Goal: Communication & Community: Answer question/provide support

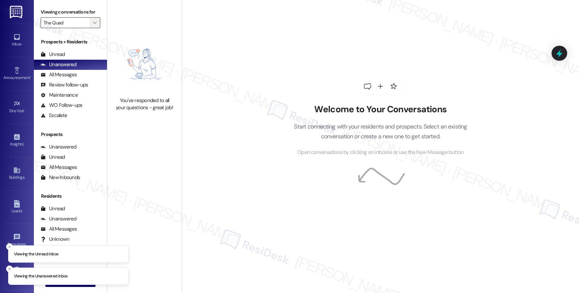
click at [93, 27] on button "" at bounding box center [94, 22] width 11 height 11
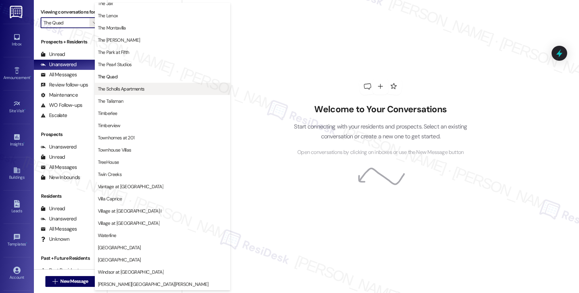
scroll to position [1232, 0]
click at [131, 83] on button "The Scholls Apartments" at bounding box center [162, 89] width 135 height 12
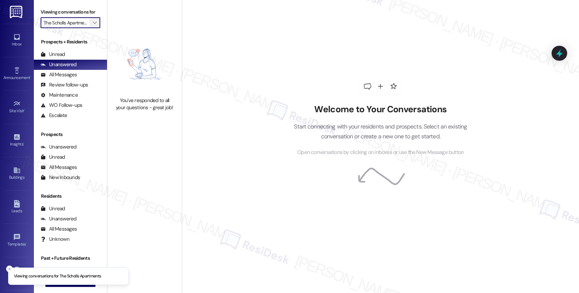
click at [91, 27] on span "" at bounding box center [94, 22] width 6 height 11
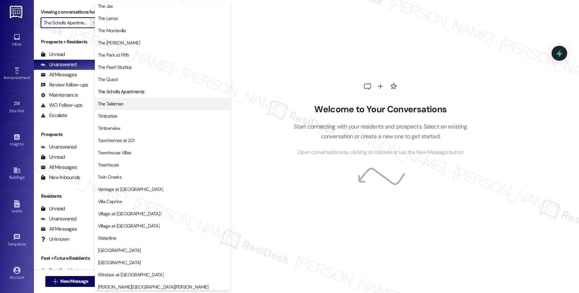
scroll to position [1222, 0]
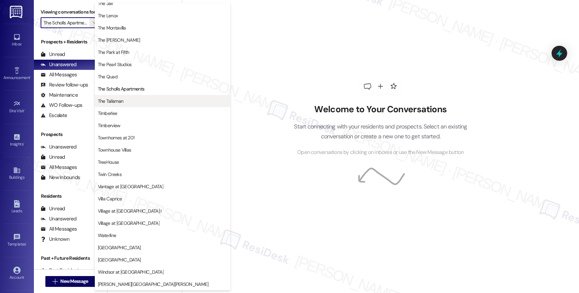
click at [140, 99] on span "The Talisman" at bounding box center [162, 101] width 129 height 7
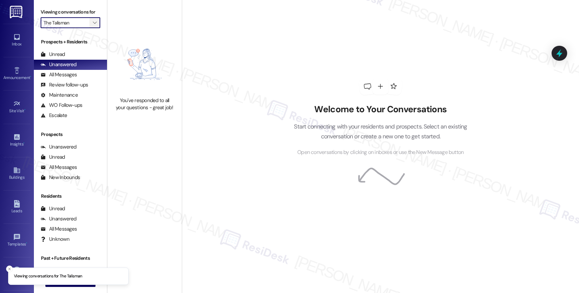
click at [91, 26] on span "" at bounding box center [94, 22] width 6 height 11
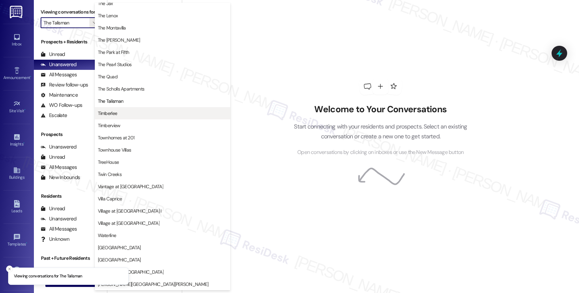
scroll to position [1234, 0]
click at [127, 112] on span "Timberlee" at bounding box center [162, 113] width 129 height 7
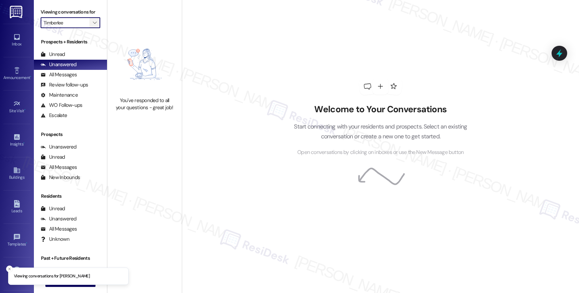
click at [91, 27] on span "" at bounding box center [94, 22] width 6 height 11
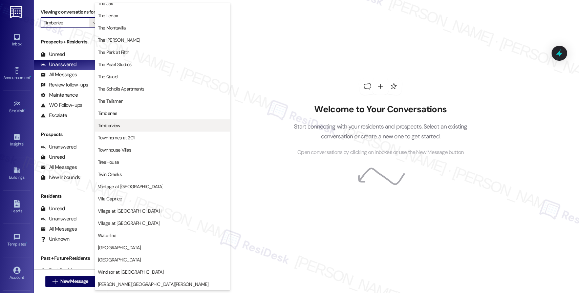
scroll to position [1234, 0]
click at [124, 121] on button "Timberview" at bounding box center [162, 125] width 135 height 12
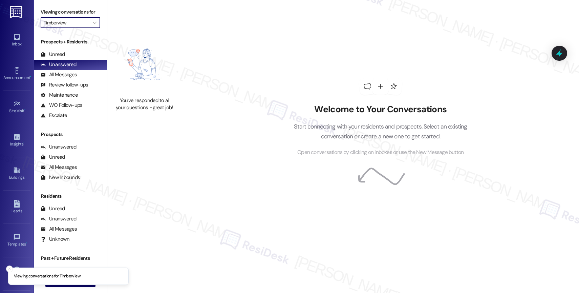
click at [152, 60] on img at bounding box center [145, 64] width 60 height 59
click at [93, 25] on icon "" at bounding box center [95, 22] width 4 height 5
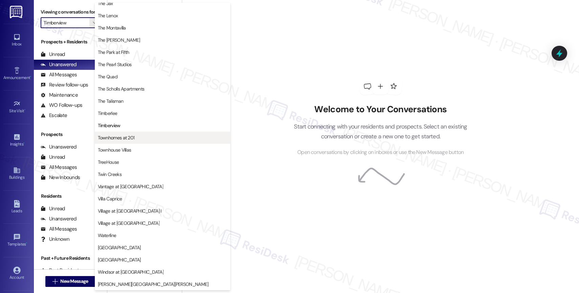
scroll to position [1236, 0]
click at [143, 133] on button "Townhomes at 201" at bounding box center [162, 137] width 135 height 12
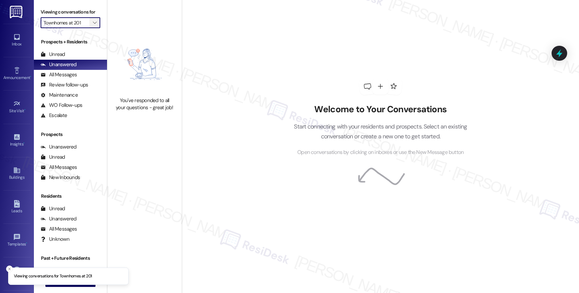
click at [93, 25] on icon "" at bounding box center [95, 22] width 4 height 5
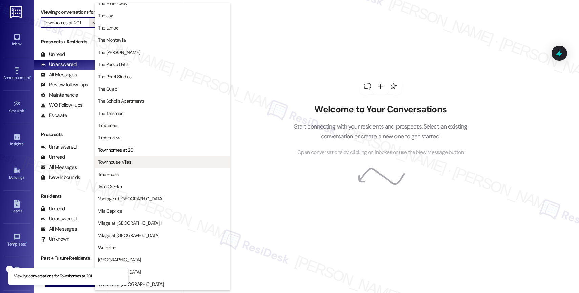
scroll to position [1217, 0]
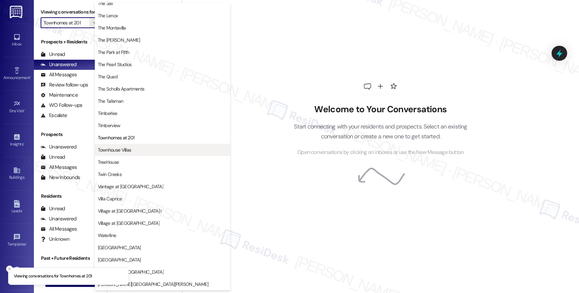
click at [132, 145] on button "Townhouse Villas" at bounding box center [162, 150] width 135 height 12
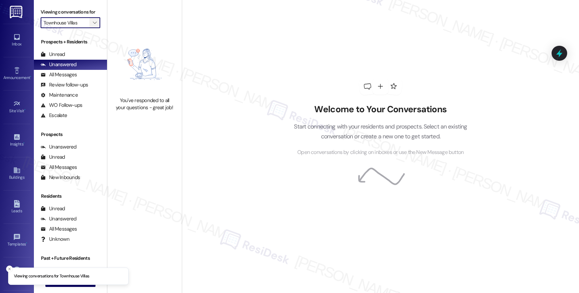
click at [92, 28] on span "" at bounding box center [94, 22] width 6 height 11
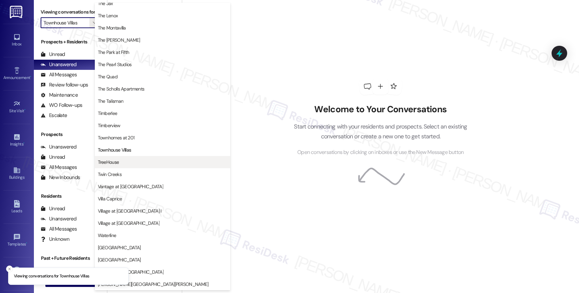
scroll to position [1217, 0]
click at [119, 160] on span "TreeHouse" at bounding box center [162, 161] width 129 height 7
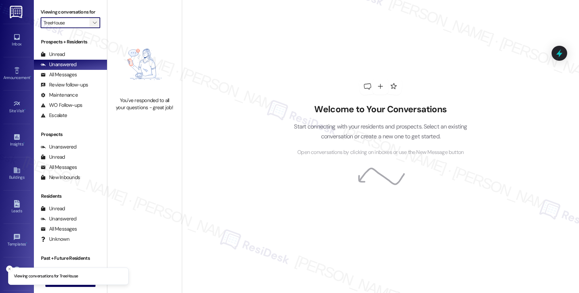
click at [93, 25] on icon "" at bounding box center [95, 22] width 4 height 5
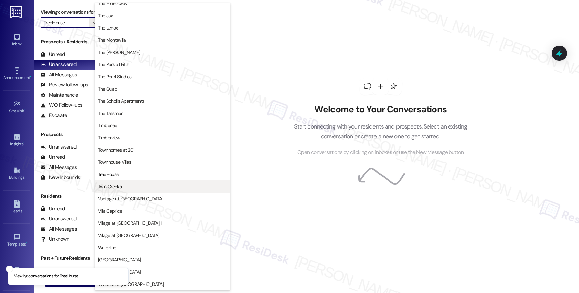
scroll to position [1217, 0]
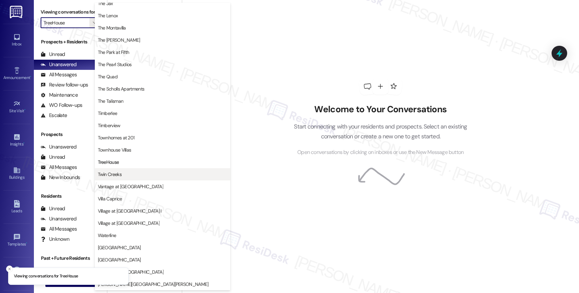
click at [116, 174] on span "Twin Creeks" at bounding box center [110, 174] width 24 height 7
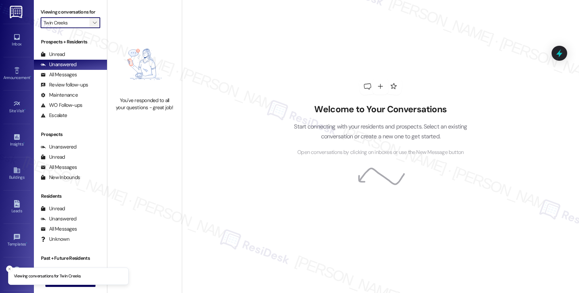
click at [93, 25] on icon "" at bounding box center [95, 22] width 4 height 5
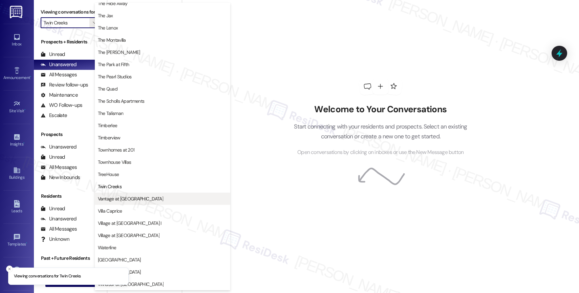
scroll to position [1217, 0]
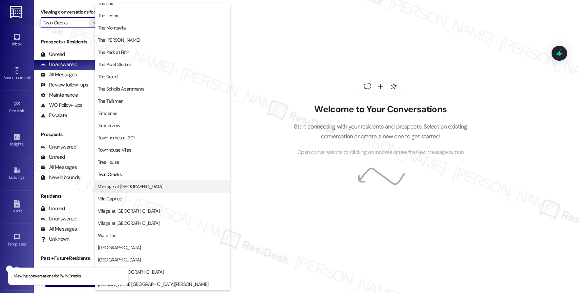
click at [132, 188] on span "Vantage at [GEOGRAPHIC_DATA]" at bounding box center [130, 186] width 65 height 7
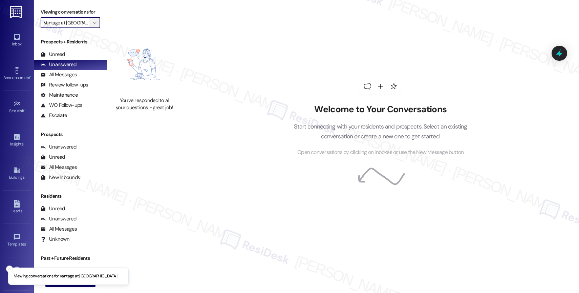
click at [91, 27] on span "" at bounding box center [94, 22] width 6 height 11
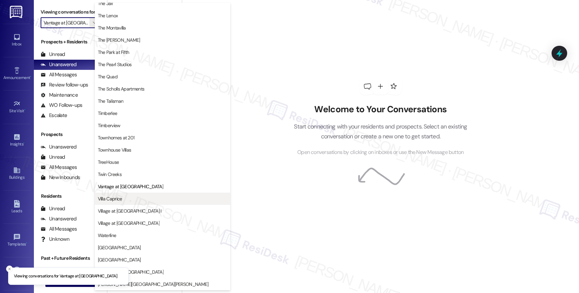
scroll to position [1237, 0]
click at [131, 198] on span "Villa Caprice" at bounding box center [162, 198] width 129 height 7
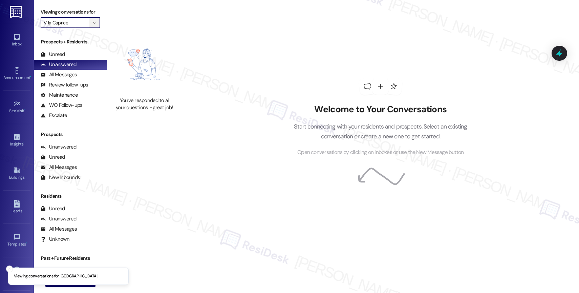
click at [91, 28] on span "" at bounding box center [94, 22] width 6 height 11
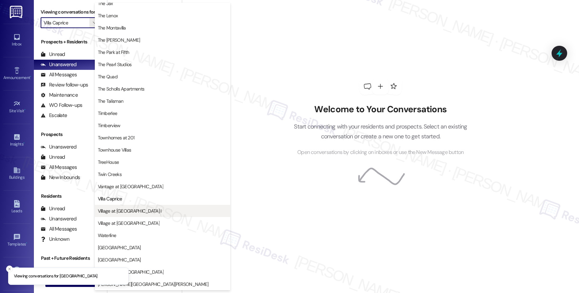
scroll to position [1232, 0]
click at [134, 208] on span "Village at [GEOGRAPHIC_DATA] I" at bounding box center [130, 210] width 64 height 7
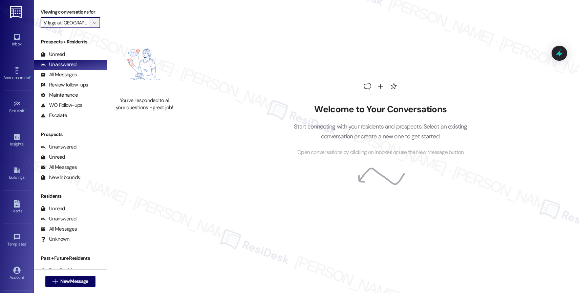
click at [92, 28] on span "" at bounding box center [94, 22] width 6 height 11
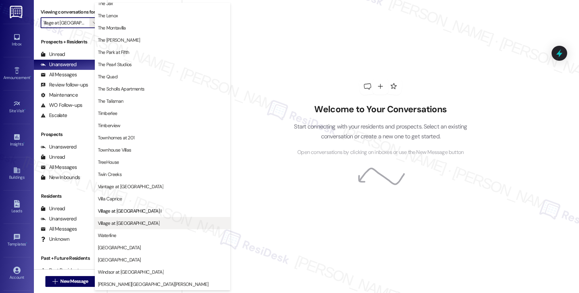
scroll to position [1232, 0]
click at [145, 221] on span "Village at [GEOGRAPHIC_DATA]" at bounding box center [162, 222] width 129 height 7
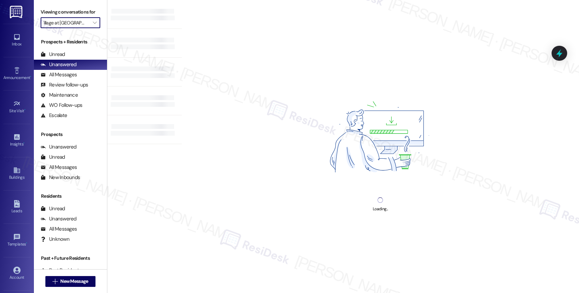
type input "Village at [GEOGRAPHIC_DATA]"
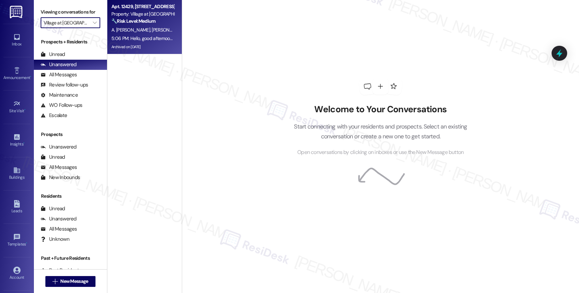
click at [152, 30] on span "[PERSON_NAME] [PERSON_NAME]" at bounding box center [186, 30] width 69 height 6
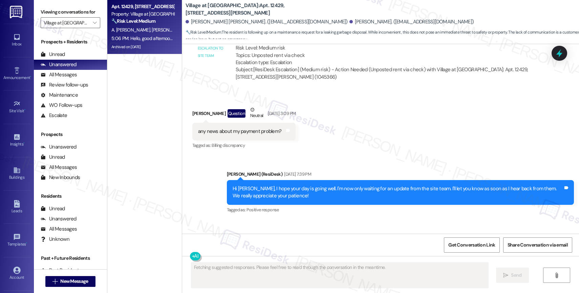
scroll to position [2250, 0]
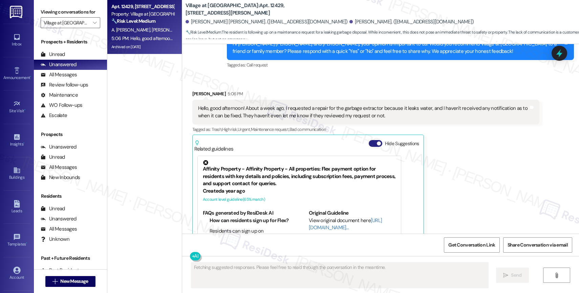
click at [369, 140] on button "Hide Suggestions" at bounding box center [376, 143] width 14 height 7
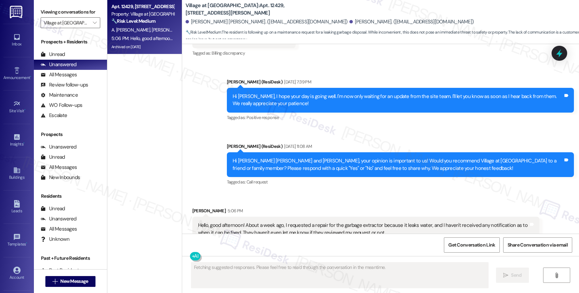
click at [288, 147] on div "Announcement, sent via SMS [PERSON_NAME] (ResiDesk) [DATE] 11:08 AM Hi [PERSON_…" at bounding box center [400, 164] width 357 height 54
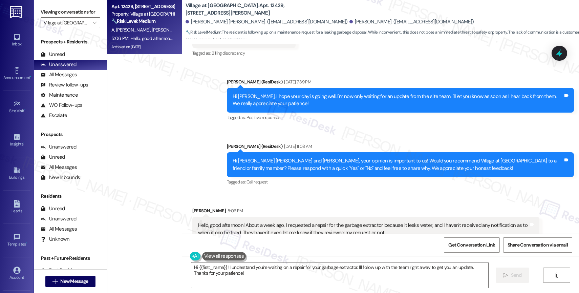
click at [315, 147] on div "Announcement, sent via SMS [PERSON_NAME] (ResiDesk) [DATE] 11:08 AM Hi [PERSON_…" at bounding box center [400, 164] width 357 height 54
drag, startPoint x: 231, startPoint y: 8, endPoint x: 242, endPoint y: 8, distance: 11.5
click at [242, 8] on b "Village at [GEOGRAPHIC_DATA]: Apt. 12429, [STREET_ADDRESS][PERSON_NAME]" at bounding box center [253, 9] width 135 height 15
copy b "12429"
click at [300, 202] on div "Received via SMS [PERSON_NAME] 5:06 PM Hello, good afternoon! About a week ago,…" at bounding box center [365, 239] width 357 height 75
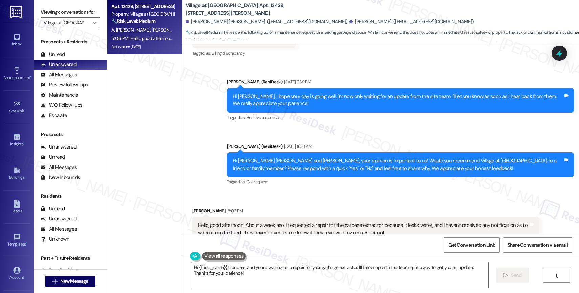
click at [310, 192] on div "Received via SMS [PERSON_NAME] 5:06 PM Hello, good afternoon! About a week ago,…" at bounding box center [380, 234] width 397 height 85
click at [252, 282] on textarea "Hi {{first_name}}! I understand you're waiting on a repair for your garbage ext…" at bounding box center [339, 274] width 297 height 25
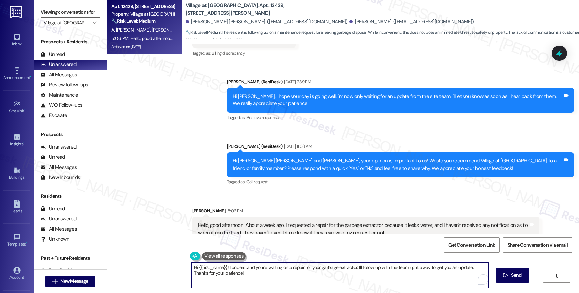
click at [226, 255] on button at bounding box center [224, 256] width 44 height 8
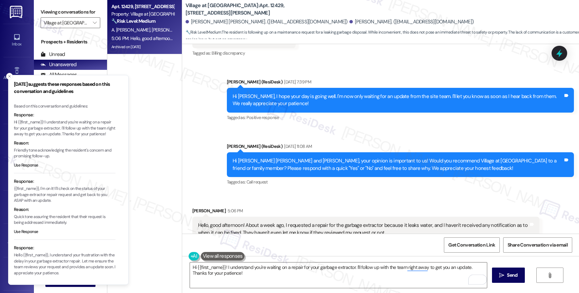
scroll to position [39, 0]
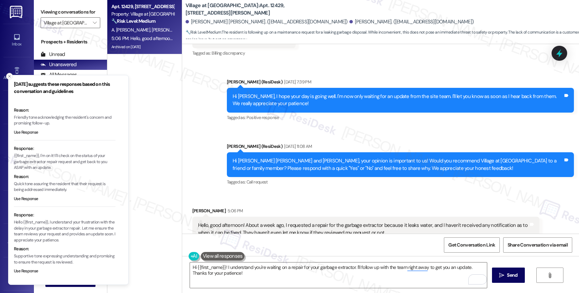
click at [9, 76] on icon "Close toast" at bounding box center [9, 76] width 4 height 4
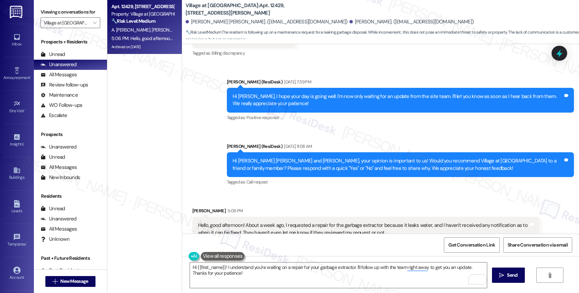
scroll to position [2044, 0]
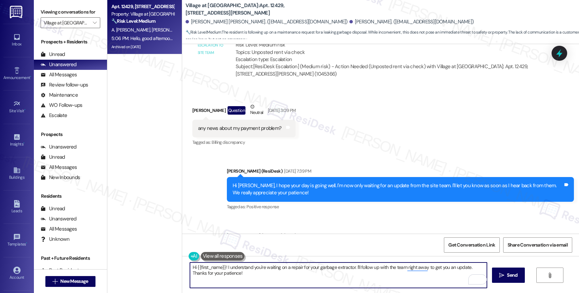
drag, startPoint x: 222, startPoint y: 269, endPoint x: 193, endPoint y: 267, distance: 29.2
click at [193, 267] on textarea "Hi {{first_name}}! I understand you're waiting on a repair for your garbage ext…" at bounding box center [338, 274] width 297 height 25
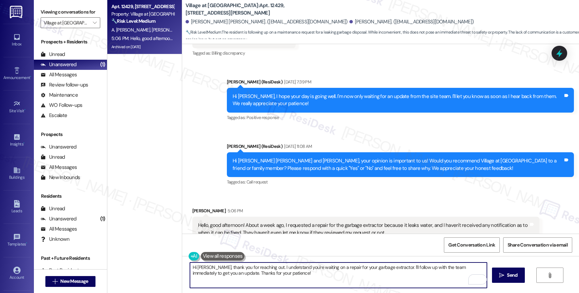
drag, startPoint x: 210, startPoint y: 272, endPoint x: 314, endPoint y: 274, distance: 104.0
click at [314, 274] on textarea "Hi [PERSON_NAME], thank you for reaching out. I understand you're waiting on a …" at bounding box center [338, 274] width 297 height 25
drag, startPoint x: 346, startPoint y: 278, endPoint x: 488, endPoint y: 280, distance: 141.9
click at [346, 278] on textarea "Hi [PERSON_NAME], thank you for reaching out. I understand you're waiting on a …" at bounding box center [338, 274] width 297 height 25
type textarea "Hi [PERSON_NAME], thank you for reaching out. I understand you're waiting on a …"
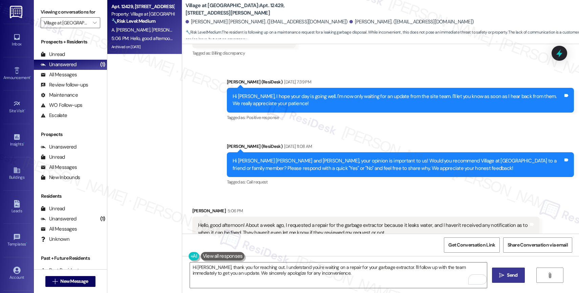
click at [501, 276] on icon "" at bounding box center [501, 274] width 5 height 5
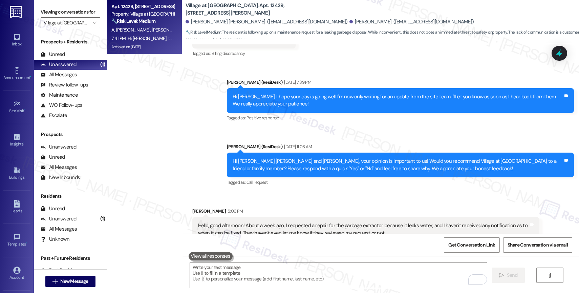
scroll to position [2187, 0]
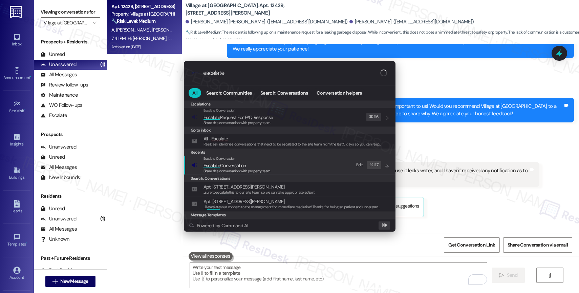
type input "escalate"
click at [236, 162] on span "Escalate Conversation" at bounding box center [225, 165] width 43 height 7
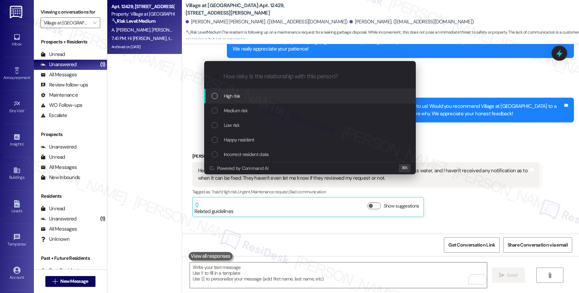
click at [237, 94] on span "High risk" at bounding box center [232, 95] width 17 height 7
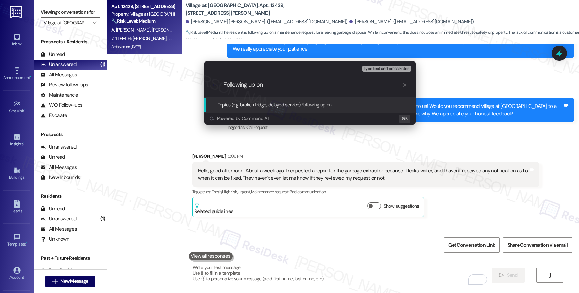
paste input "Work Order #240628"
type input "Following up on Work Order #240628"
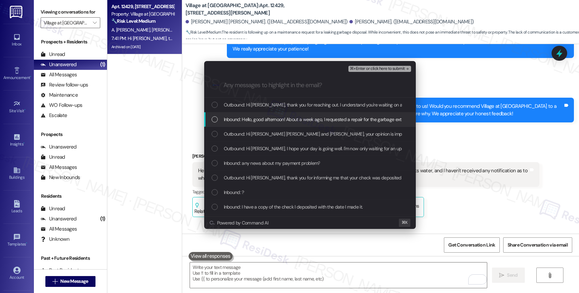
click at [283, 122] on span "Inbound: Hello, good afternoon! About a week ago, I requested a repair for the …" at bounding box center [471, 118] width 494 height 7
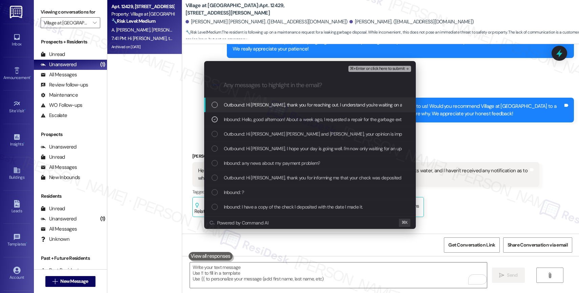
drag, startPoint x: 295, startPoint y: 105, endPoint x: 396, endPoint y: 93, distance: 101.2
click at [295, 105] on span "Outbound: Hi [PERSON_NAME], thank you for reaching out. I understand you're wai…" at bounding box center [451, 104] width 455 height 7
click at [396, 68] on span "⌘+Enter or click here to submit" at bounding box center [377, 68] width 55 height 5
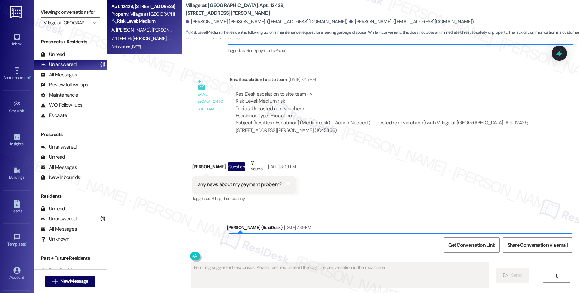
scroll to position [2250, 0]
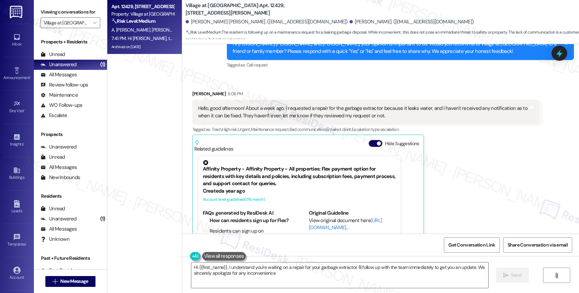
type textarea "Hi {{first_name}}, I understand you're waiting on a repair for your garbage ext…"
click at [369, 140] on button "Hide Suggestions" at bounding box center [376, 143] width 14 height 7
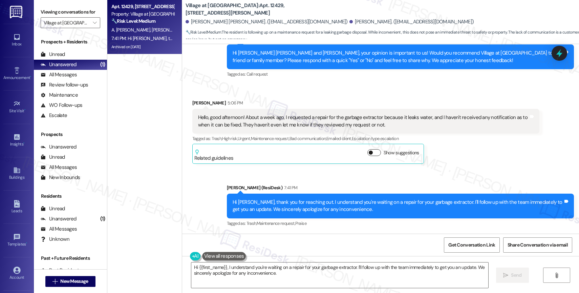
scroll to position [2198, 0]
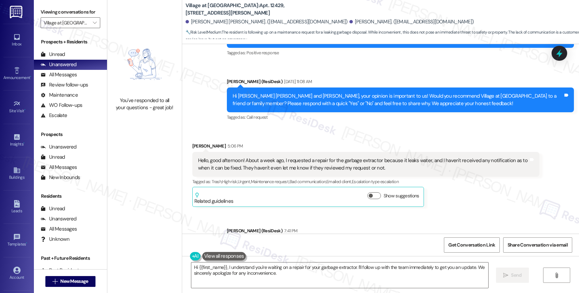
drag, startPoint x: 90, startPoint y: 30, endPoint x: 100, endPoint y: 43, distance: 15.9
click at [93, 25] on icon "" at bounding box center [95, 22] width 4 height 5
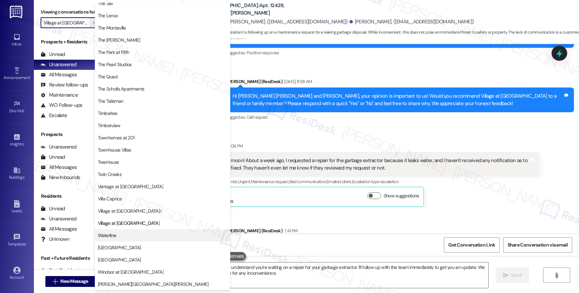
scroll to position [1233, 0]
click at [127, 236] on span "Waterline" at bounding box center [162, 235] width 129 height 7
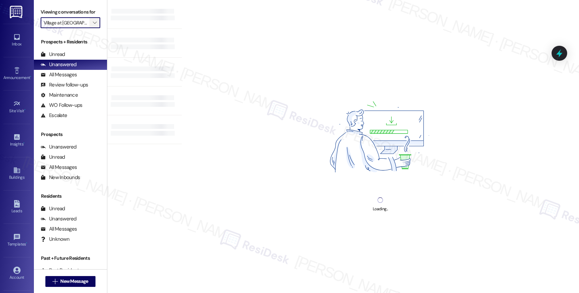
type input "Waterline"
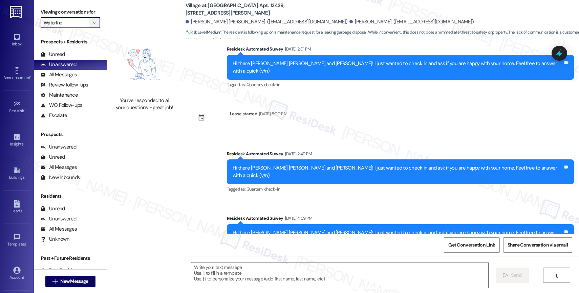
type textarea "Fetching suggested responses. Please feel free to read through the conversation…"
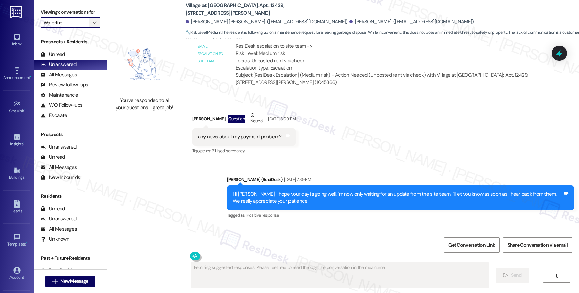
scroll to position [2250, 0]
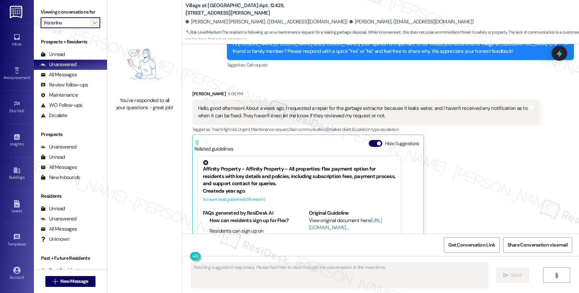
click at [93, 25] on icon "" at bounding box center [95, 22] width 4 height 5
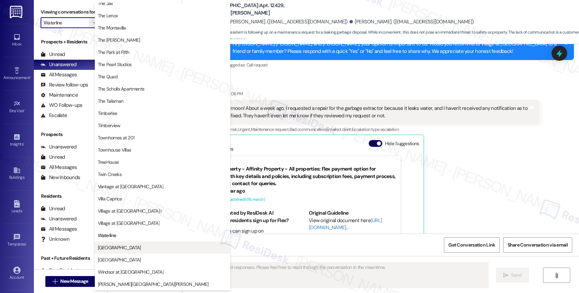
scroll to position [1234, 0]
click at [127, 249] on span "[GEOGRAPHIC_DATA]" at bounding box center [162, 247] width 129 height 7
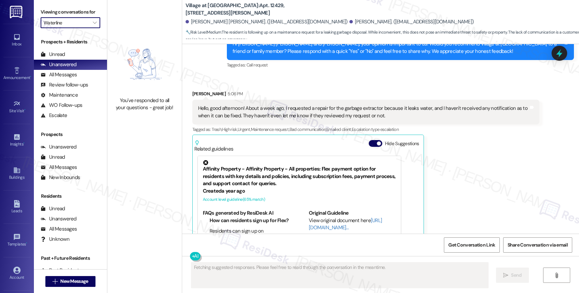
type input "[GEOGRAPHIC_DATA]"
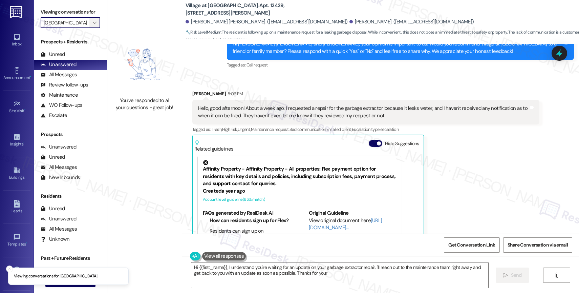
click at [92, 28] on span "" at bounding box center [94, 22] width 6 height 11
type textarea "Hi {{first_name}}, I understand you're waiting for an update on your garbage ex…"
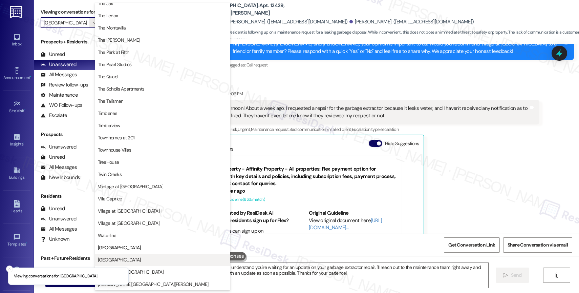
scroll to position [1234, 0]
click at [135, 263] on button "[GEOGRAPHIC_DATA]" at bounding box center [162, 259] width 135 height 12
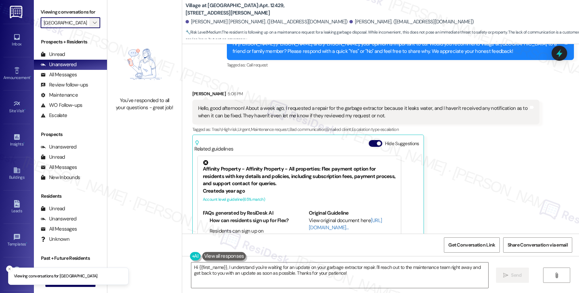
click at [91, 28] on span "" at bounding box center [94, 22] width 6 height 11
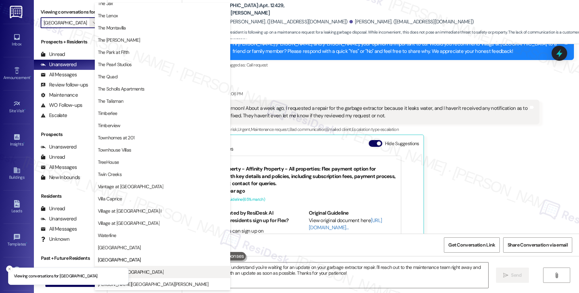
scroll to position [1214, 0]
click at [161, 273] on span "Windsor at [GEOGRAPHIC_DATA]" at bounding box center [162, 271] width 129 height 7
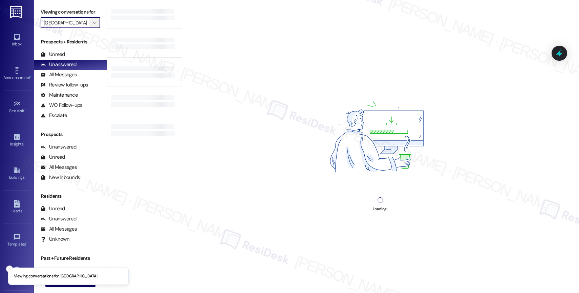
type input "Windsor at [GEOGRAPHIC_DATA]"
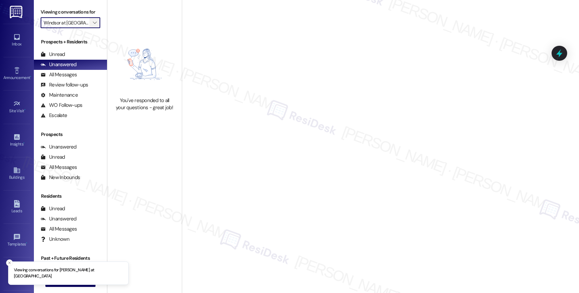
click at [92, 28] on span "" at bounding box center [94, 22] width 6 height 11
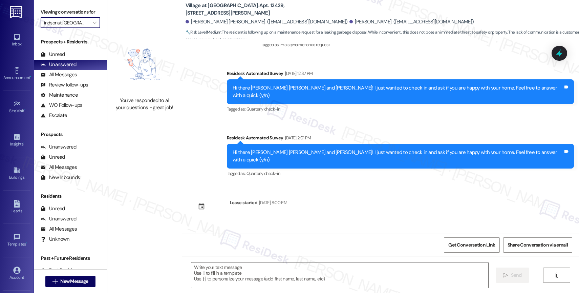
type textarea "Fetching suggested responses. Please feel free to read through the conversation…"
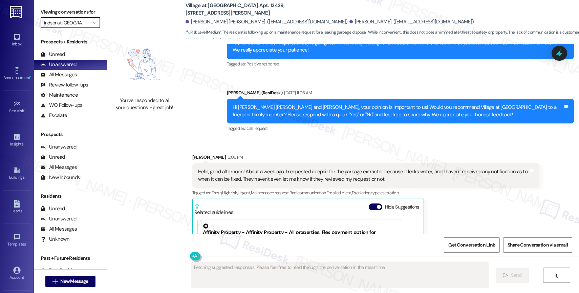
scroll to position [2250, 0]
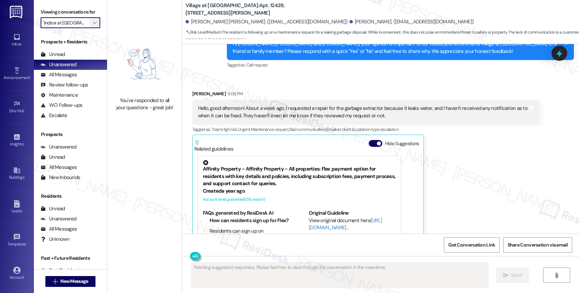
click at [92, 27] on span "" at bounding box center [94, 22] width 6 height 11
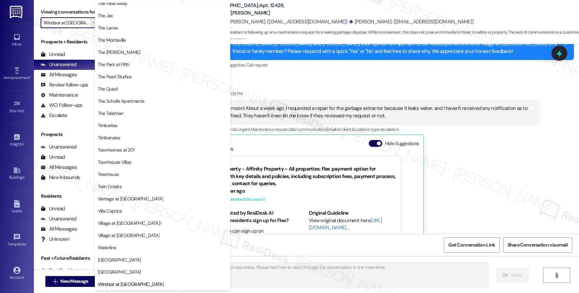
scroll to position [1217, 0]
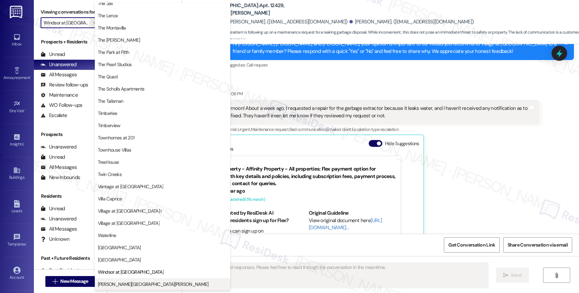
click at [146, 283] on span "[PERSON_NAME][GEOGRAPHIC_DATA][PERSON_NAME]" at bounding box center [162, 283] width 129 height 7
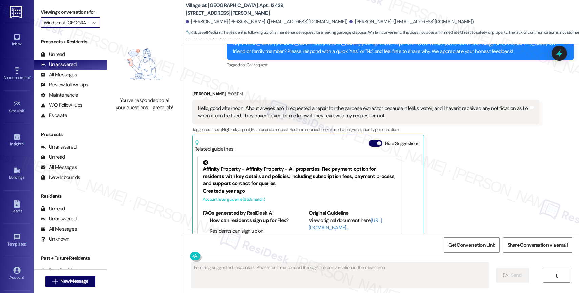
type input "[PERSON_NAME][GEOGRAPHIC_DATA][PERSON_NAME]"
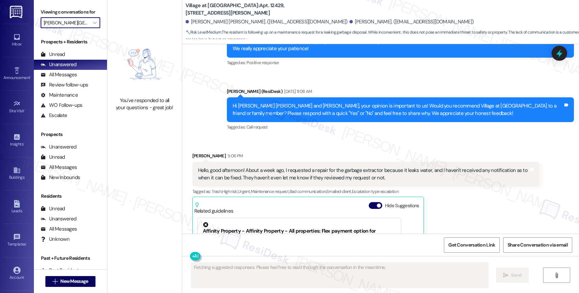
scroll to position [2250, 0]
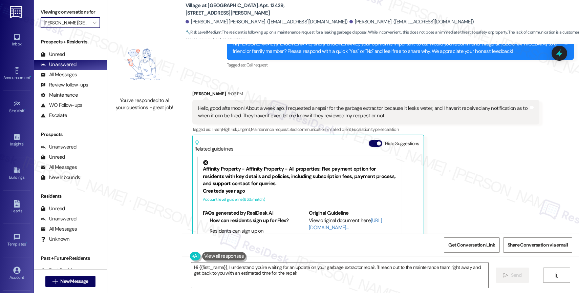
type textarea "Hi {{first_name}}, I understand you're waiting for an update on your garbage ex…"
